Goal: Find specific page/section: Find specific page/section

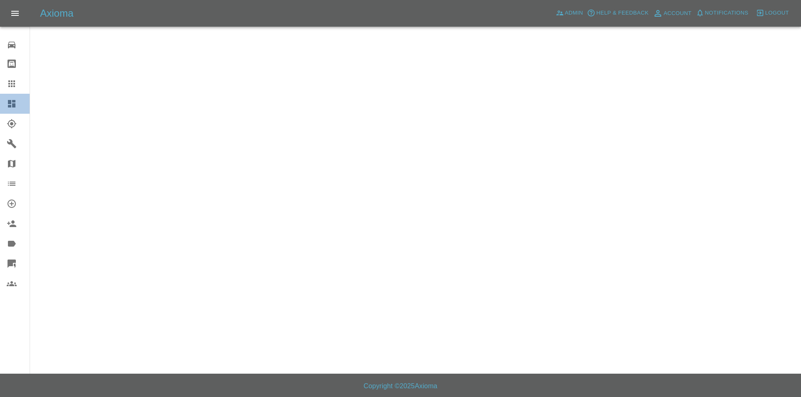
click at [12, 103] on icon at bounding box center [12, 104] width 8 height 8
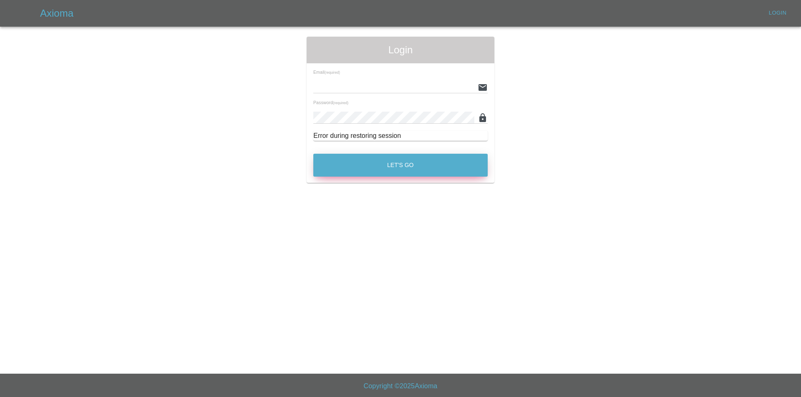
type input "[EMAIL_ADDRESS][DOMAIN_NAME]"
click at [434, 173] on button "Let's Go" at bounding box center [400, 165] width 174 height 23
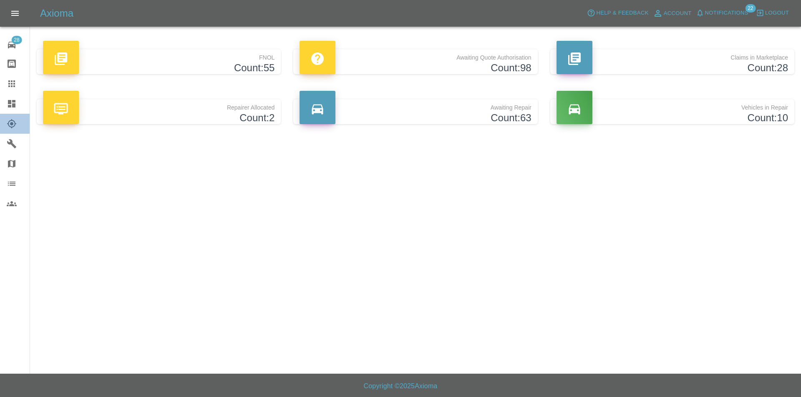
click at [26, 118] on link "Explorer" at bounding box center [15, 124] width 30 height 20
click at [15, 107] on icon at bounding box center [12, 104] width 8 height 8
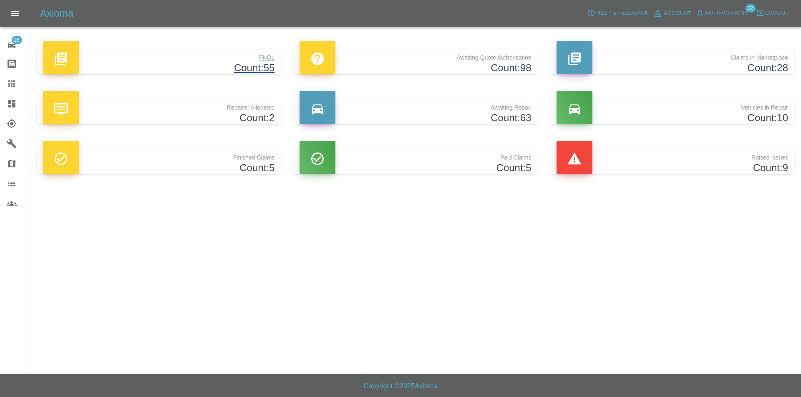
click at [196, 58] on p "FNOL" at bounding box center [158, 55] width 231 height 13
